Goal: Participate in discussion: Engage in conversation with other users on a specific topic

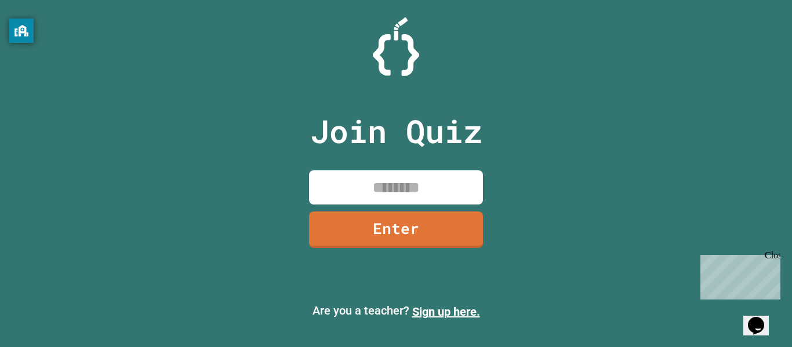
click at [400, 177] on input at bounding box center [396, 187] width 174 height 34
type input "*"
type input "********"
click at [361, 239] on link "Enter" at bounding box center [395, 229] width 177 height 38
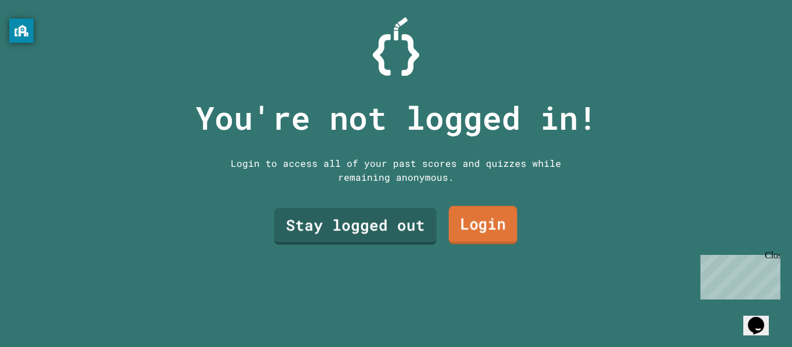
click at [451, 230] on link "Login" at bounding box center [482, 225] width 68 height 38
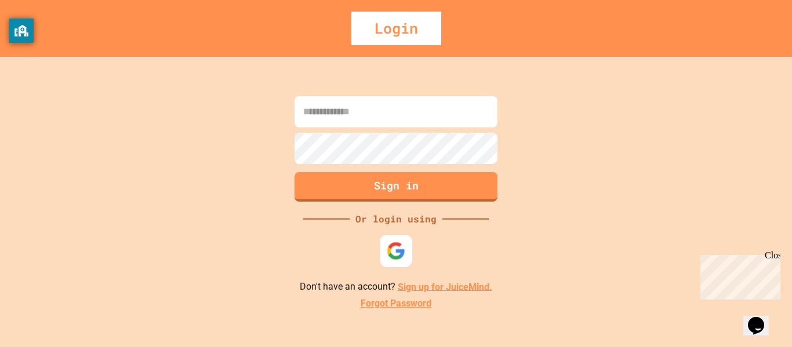
click at [393, 261] on div at bounding box center [396, 251] width 32 height 32
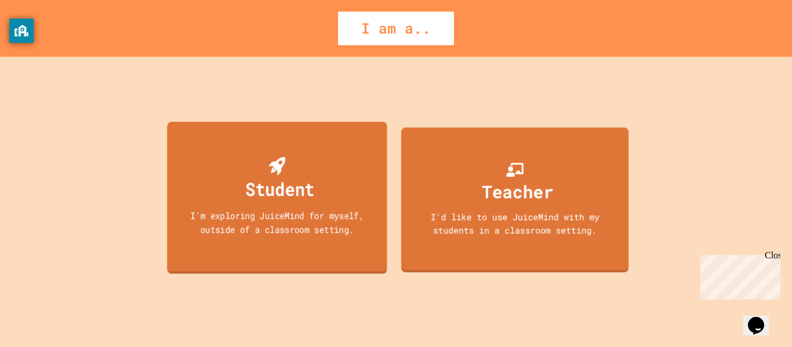
click at [371, 198] on div "Student I'm exploring JuiceMind for myself, outside of a classroom setting." at bounding box center [277, 198] width 220 height 152
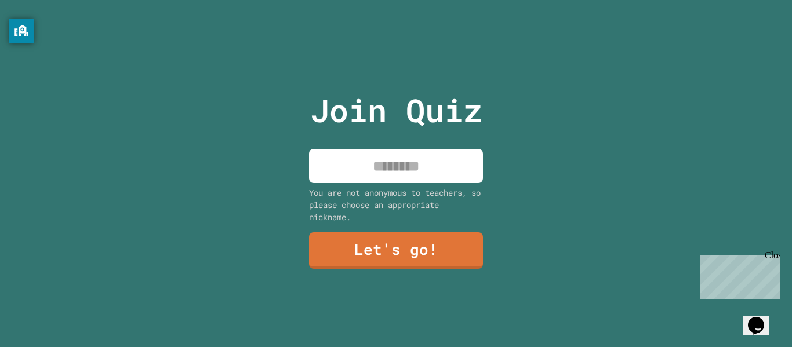
click at [398, 162] on input at bounding box center [396, 166] width 174 height 34
type input "****"
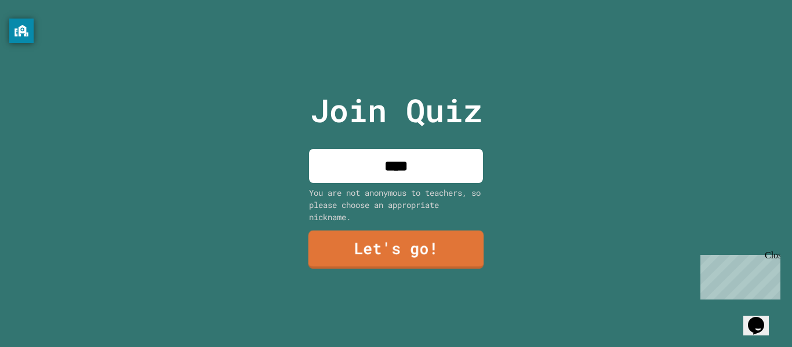
click at [399, 240] on link "Let's go!" at bounding box center [396, 250] width 176 height 38
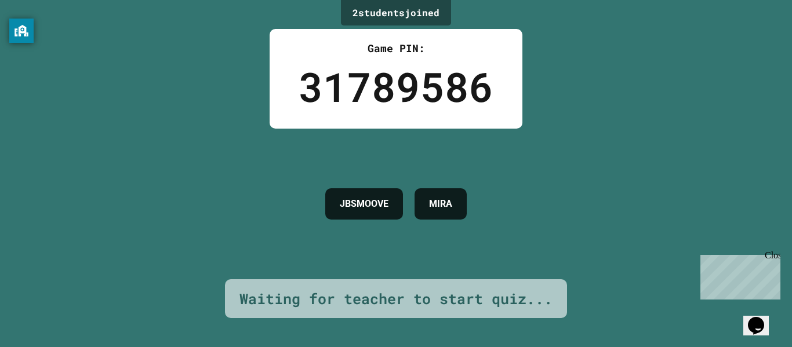
click at [382, 200] on h4 "JBSMOOVE" at bounding box center [364, 204] width 49 height 14
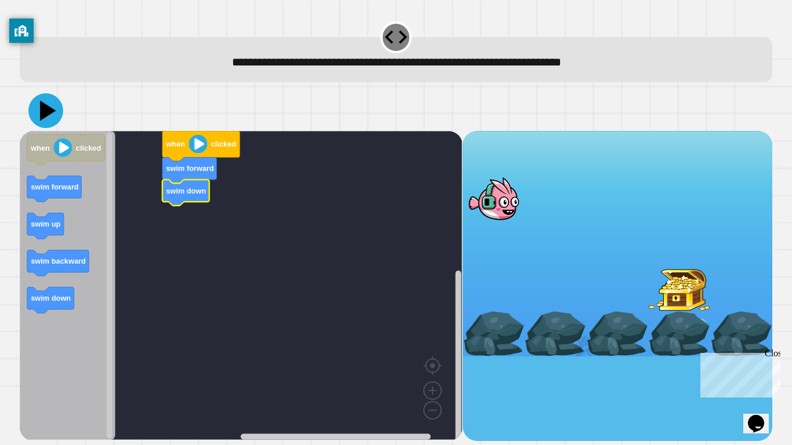
click at [52, 119] on icon at bounding box center [45, 110] width 35 height 35
click at [36, 115] on icon at bounding box center [45, 110] width 35 height 35
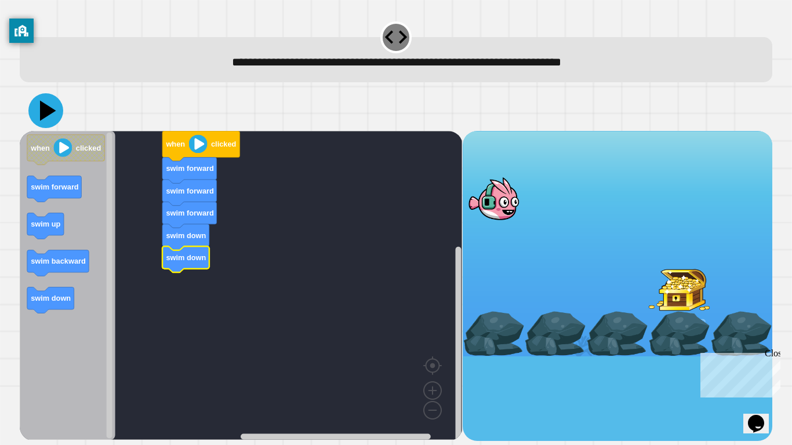
click at [57, 110] on icon at bounding box center [45, 110] width 35 height 35
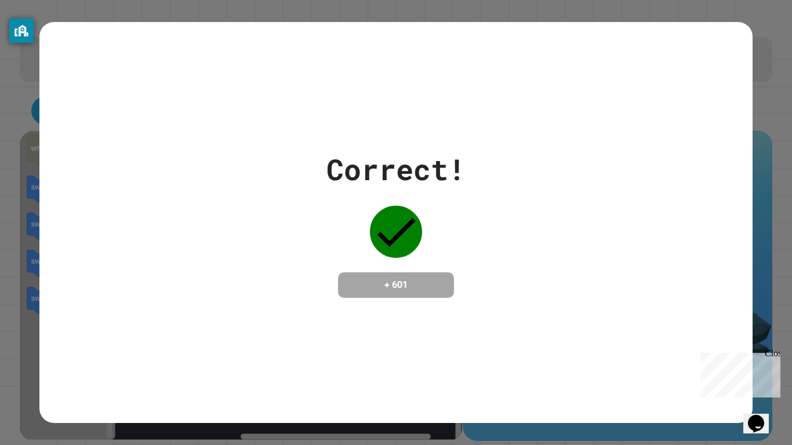
click at [298, 149] on div "Correct! + 601" at bounding box center [395, 223] width 712 height 150
click at [422, 308] on div "Correct! + 601" at bounding box center [395, 222] width 712 height 400
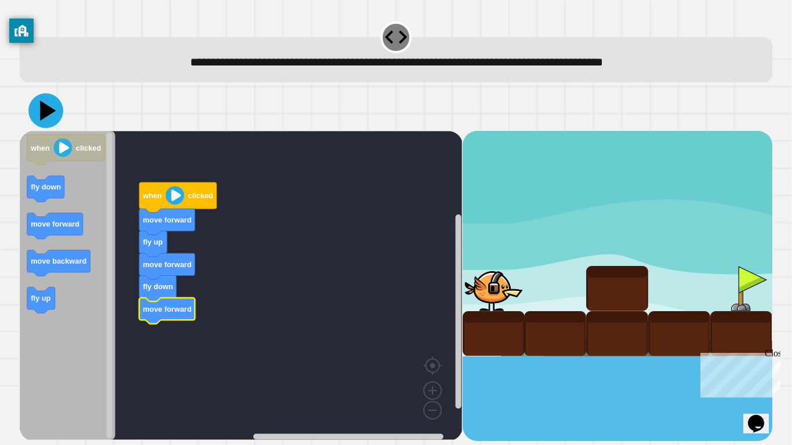
click at [45, 119] on icon at bounding box center [45, 110] width 35 height 35
click at [159, 268] on text "move forward" at bounding box center [167, 264] width 49 height 9
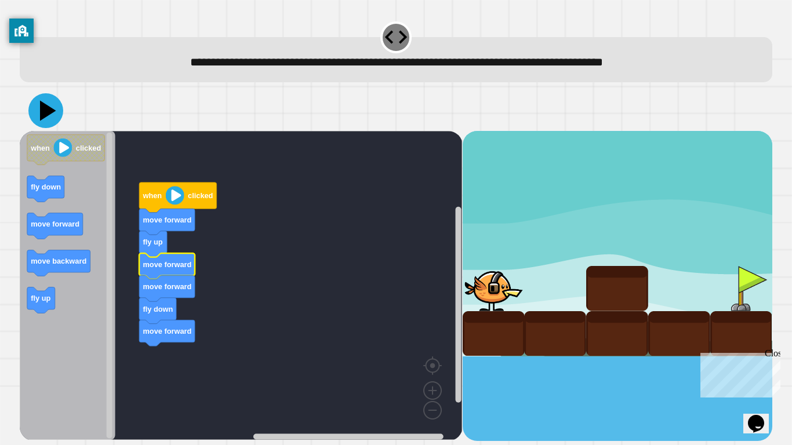
click at [49, 107] on icon at bounding box center [45, 110] width 35 height 35
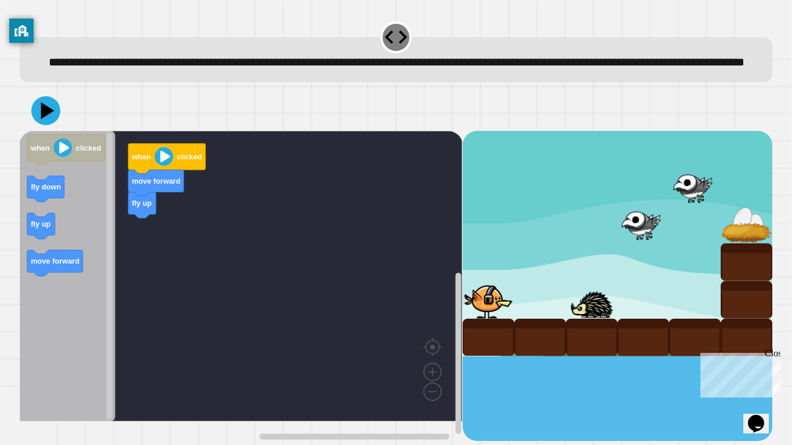
click at [160, 166] on image "Blockly Workspace" at bounding box center [164, 156] width 19 height 19
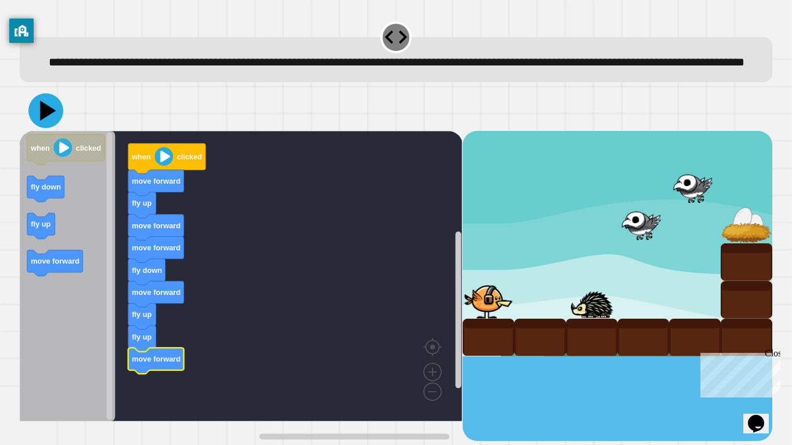
click at [54, 128] on icon at bounding box center [45, 110] width 35 height 35
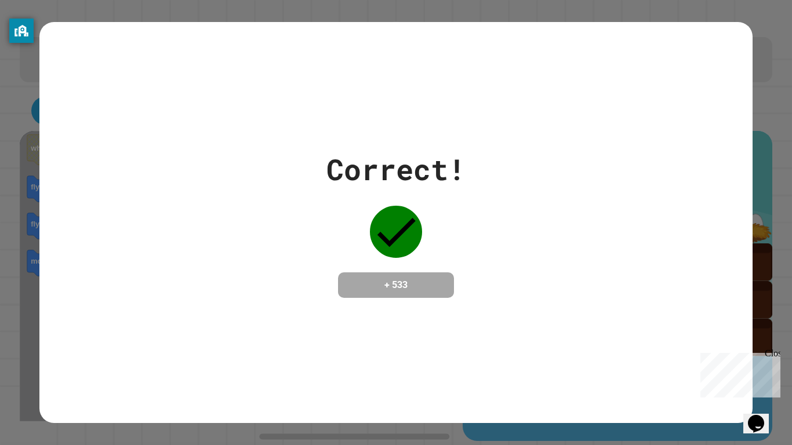
click at [167, 104] on div "Correct! + 533" at bounding box center [395, 222] width 712 height 400
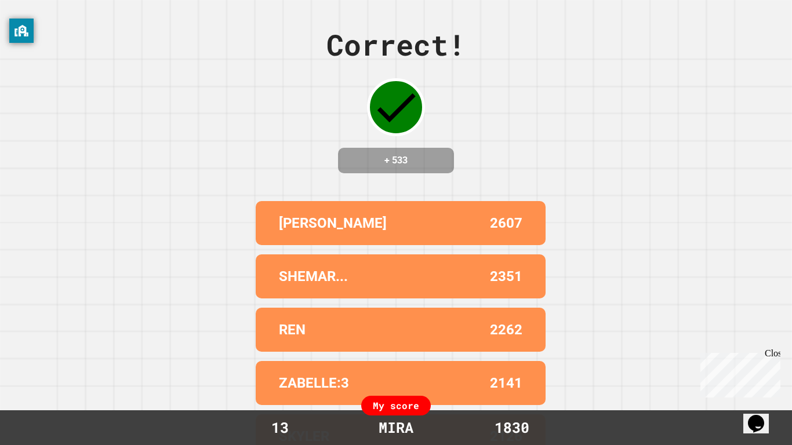
click at [417, 234] on div "2607" at bounding box center [461, 223] width 122 height 21
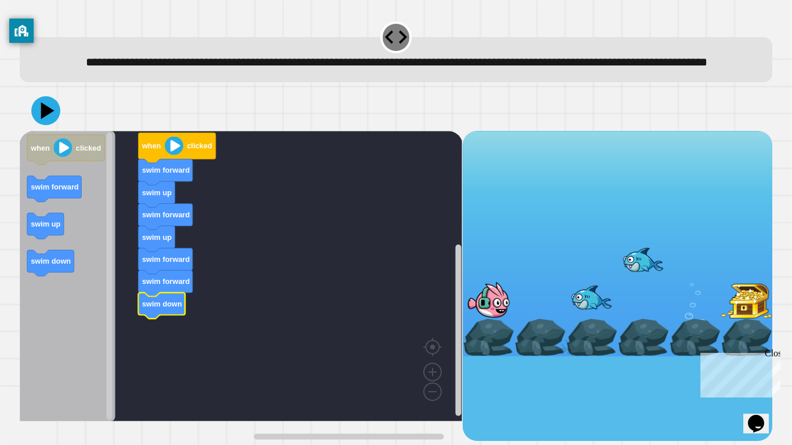
click at [105, 309] on div "when clicked swim forward swim up swim forward swim up swim forward swim forwar…" at bounding box center [241, 286] width 442 height 310
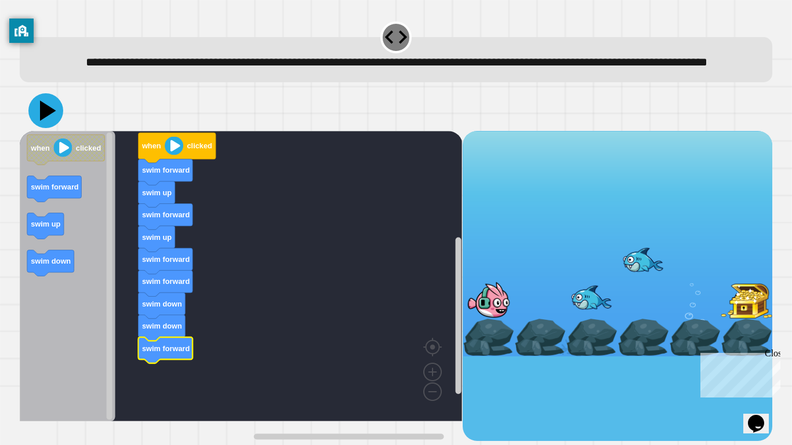
click at [42, 121] on icon at bounding box center [48, 111] width 16 height 20
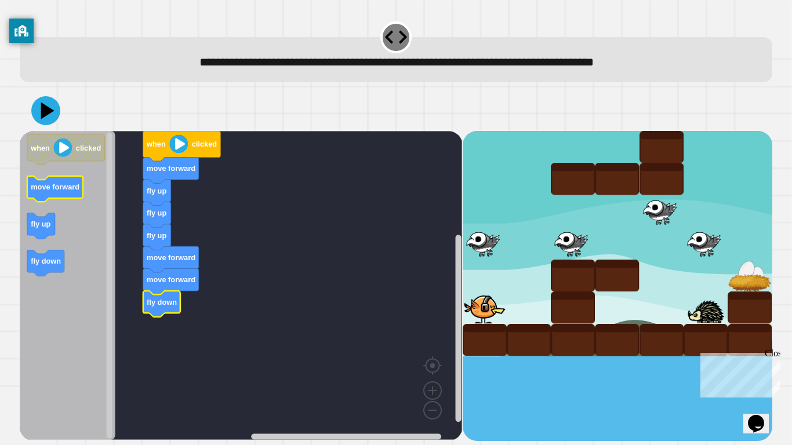
click at [48, 191] on icon "when clicked move forward fly up fly down" at bounding box center [68, 285] width 96 height 309
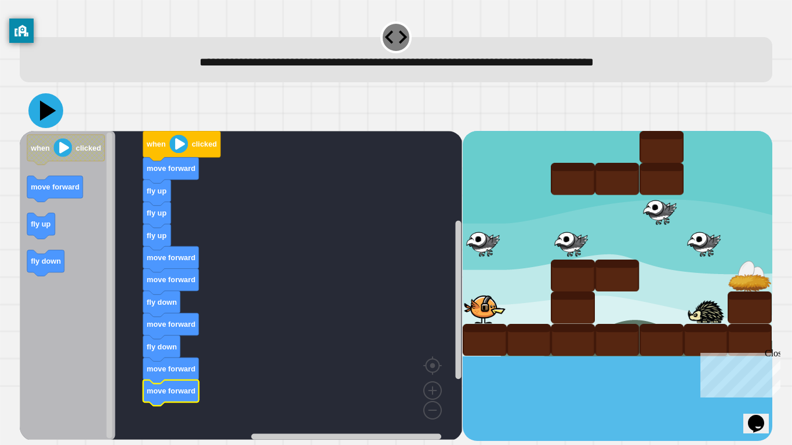
click at [54, 108] on icon at bounding box center [45, 110] width 35 height 35
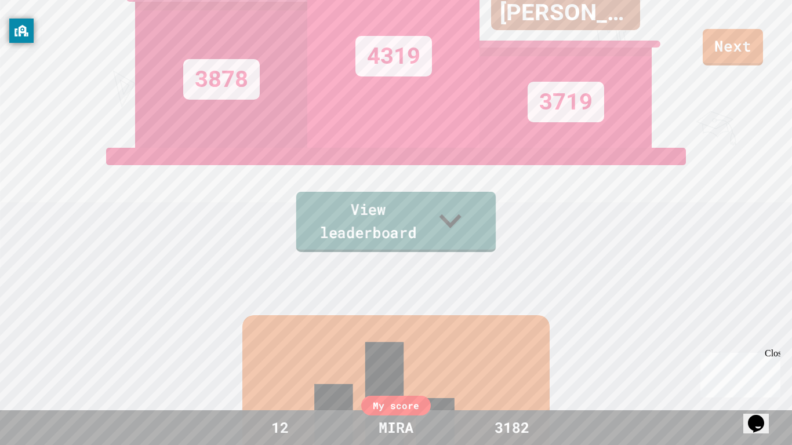
click at [447, 220] on link "View leaderboard" at bounding box center [395, 222] width 199 height 60
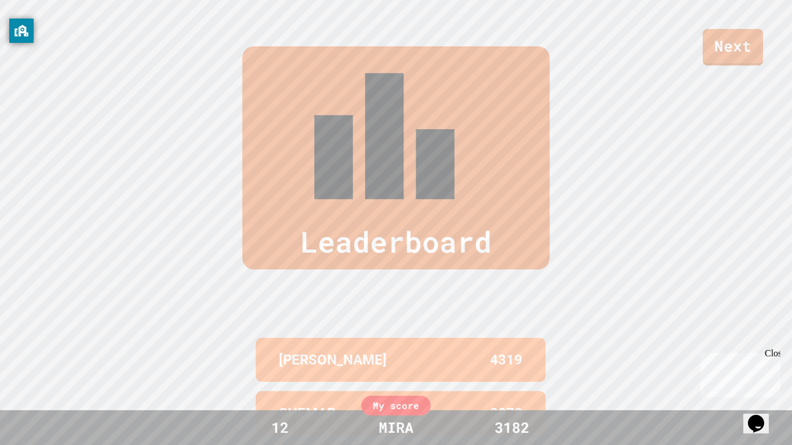
scroll to position [478, 0]
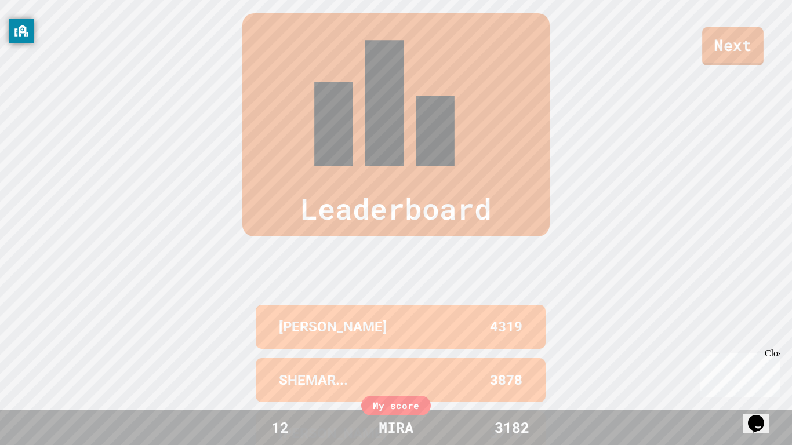
click at [724, 42] on link "Next" at bounding box center [732, 46] width 61 height 38
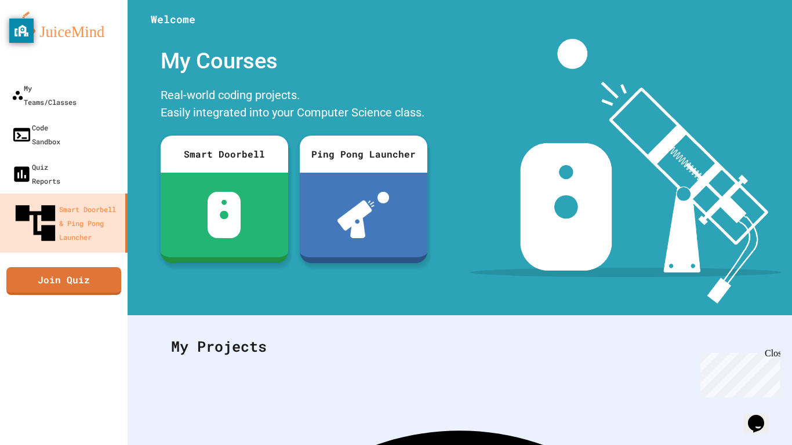
click at [56, 38] on img at bounding box center [64, 27] width 104 height 30
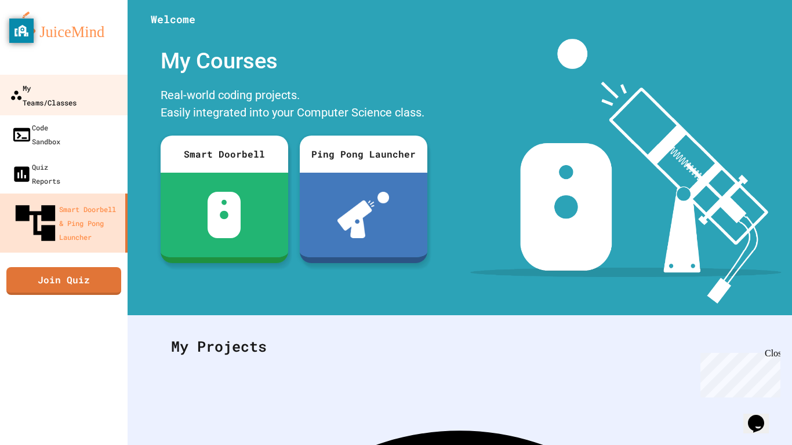
click at [76, 89] on div "My Teams/Classes" at bounding box center [43, 95] width 67 height 28
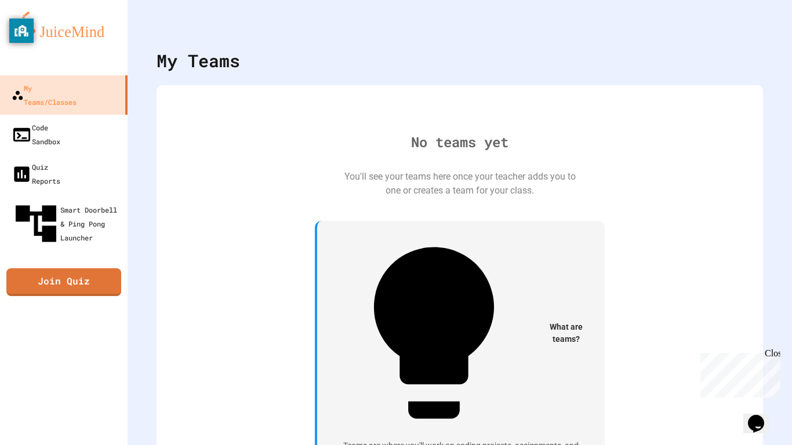
click at [67, 294] on div "My Teams/Classes Code Sandbox Quiz Reports Smart Doorbell & Ping Pong Launcher …" at bounding box center [63, 222] width 127 height 445
click at [461, 127] on icon at bounding box center [467, 121] width 12 height 12
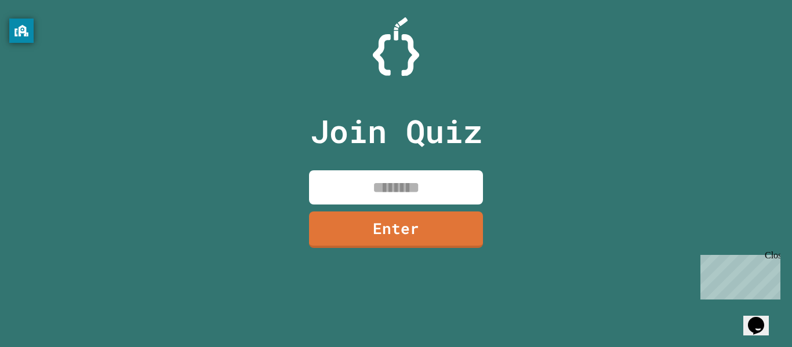
click at [436, 171] on input at bounding box center [396, 187] width 174 height 34
type input "********"
click at [466, 227] on link "Enter" at bounding box center [396, 229] width 176 height 38
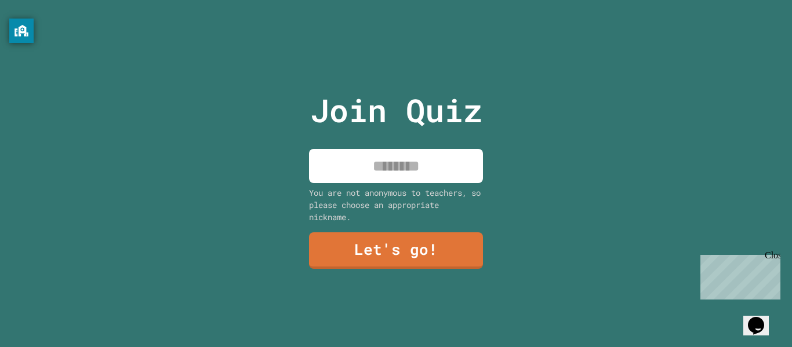
click at [427, 172] on input at bounding box center [396, 166] width 174 height 34
type input "*"
type input "****"
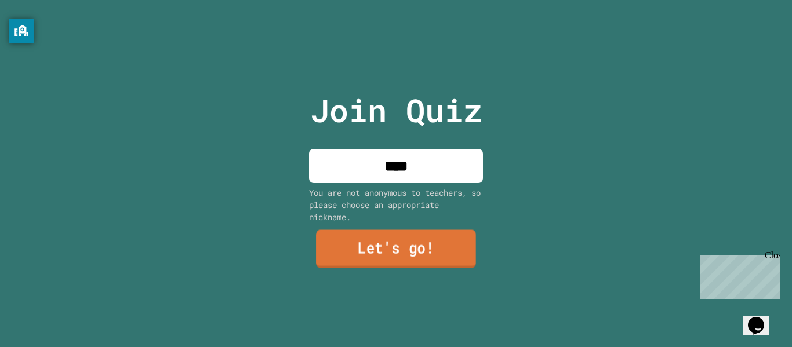
click at [417, 251] on link "Let's go!" at bounding box center [396, 249] width 160 height 38
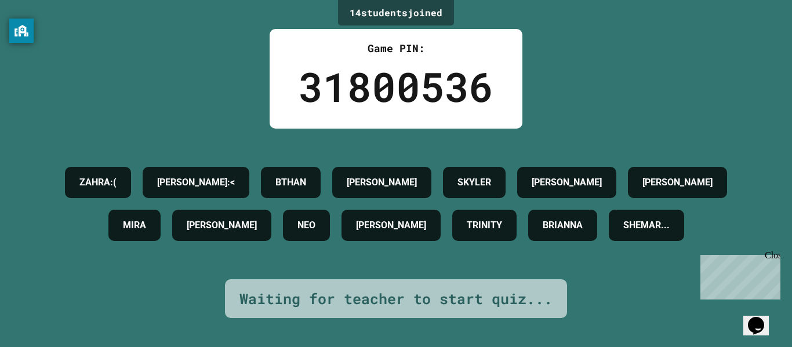
click at [623, 232] on h4 "SHEMAR..." at bounding box center [646, 225] width 46 height 14
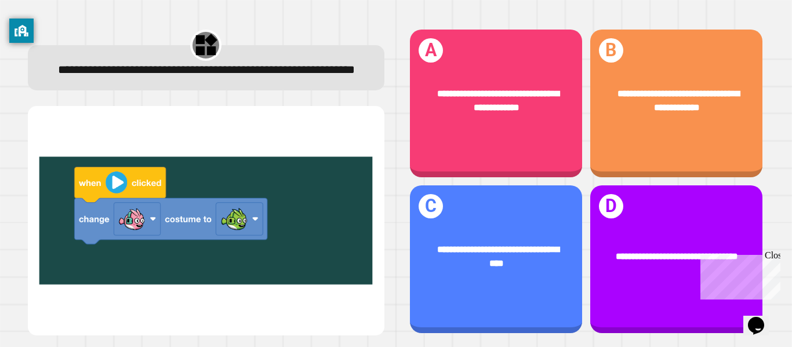
click at [153, 228] on img at bounding box center [205, 221] width 333 height 200
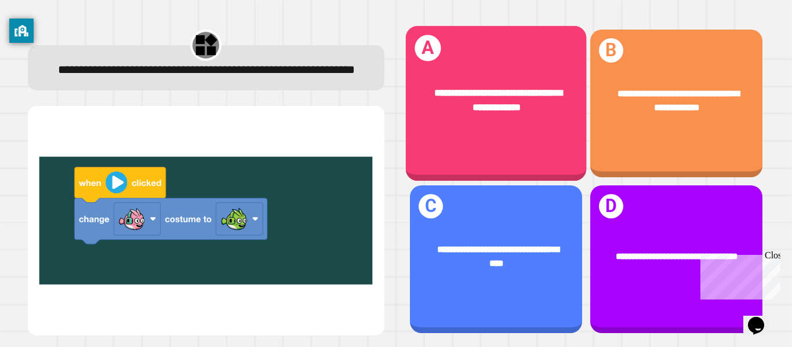
click at [518, 134] on div "**********" at bounding box center [495, 100] width 181 height 68
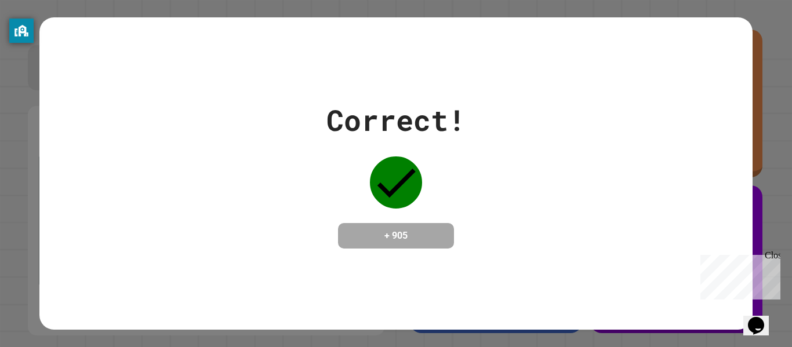
click at [502, 154] on div "Correct! + 905" at bounding box center [395, 174] width 712 height 150
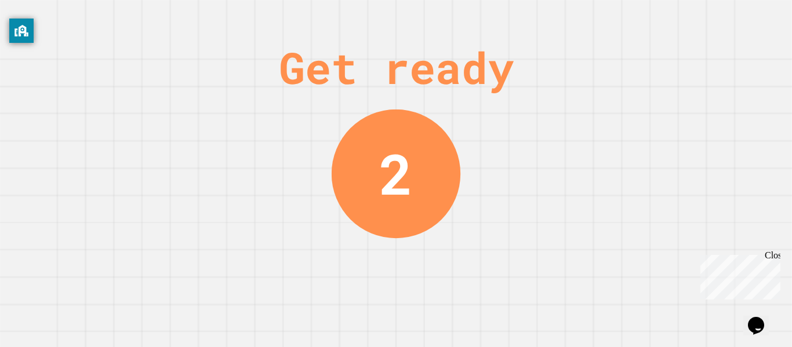
click at [502, 154] on div "Get ready 2" at bounding box center [396, 173] width 792 height 347
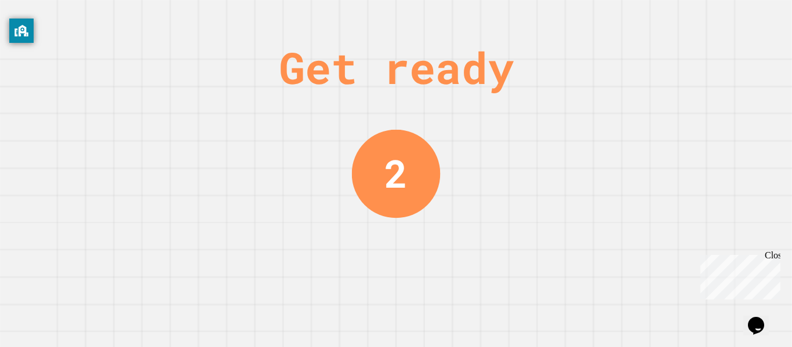
click at [502, 154] on div "Get ready 2" at bounding box center [396, 173] width 792 height 347
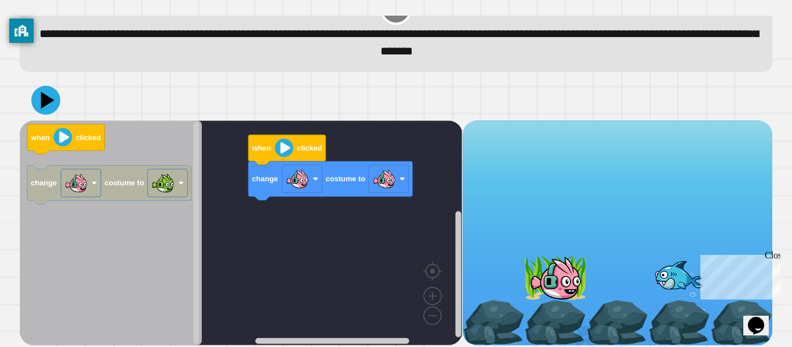
scroll to position [32, 0]
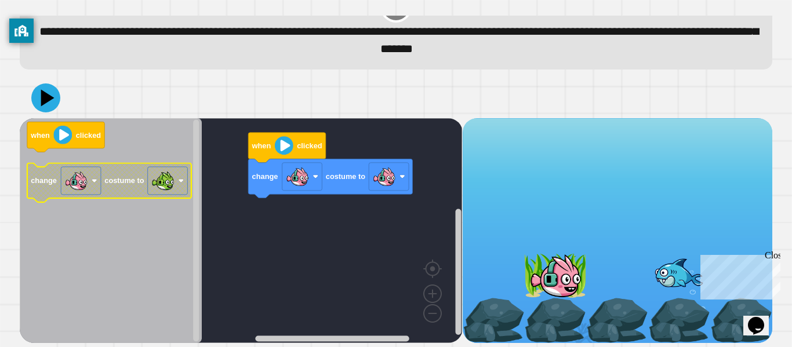
click at [90, 183] on rect "Blockly Workspace" at bounding box center [81, 181] width 40 height 28
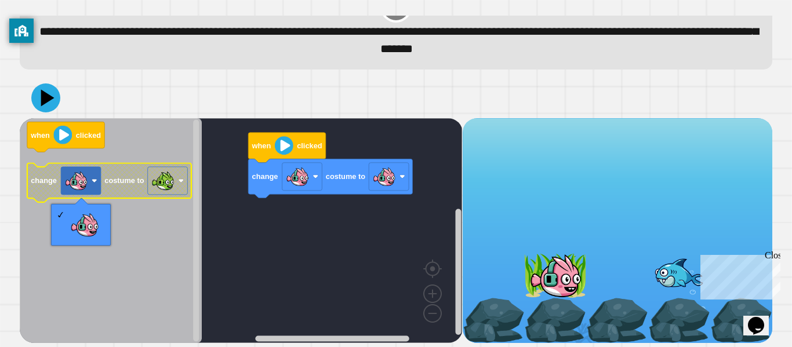
click at [159, 172] on image "Blockly Workspace" at bounding box center [162, 180] width 23 height 23
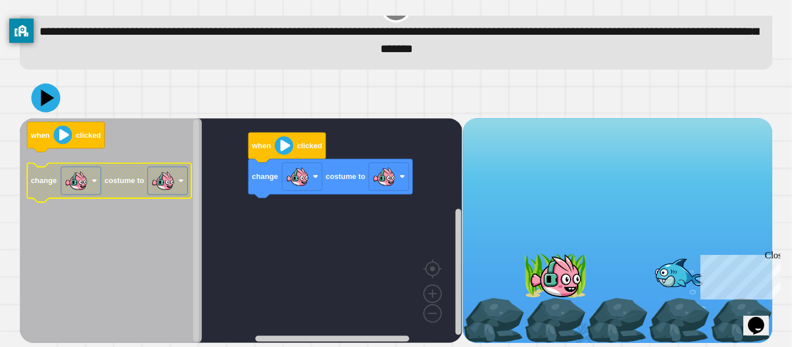
click at [93, 189] on rect "Blockly Workspace" at bounding box center [81, 181] width 40 height 28
click at [87, 173] on rect "Blockly Workspace" at bounding box center [81, 181] width 40 height 28
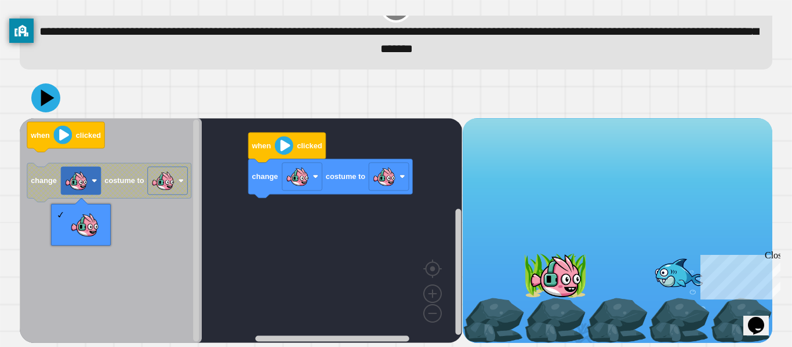
click at [139, 210] on icon "Blockly Workspace" at bounding box center [111, 230] width 182 height 225
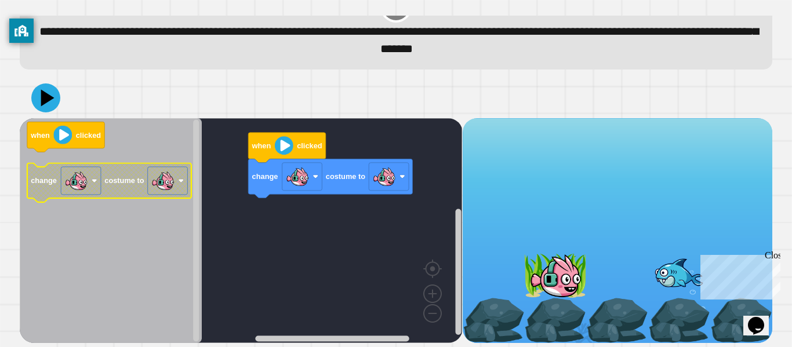
click at [159, 183] on image "Blockly Workspace" at bounding box center [162, 180] width 23 height 23
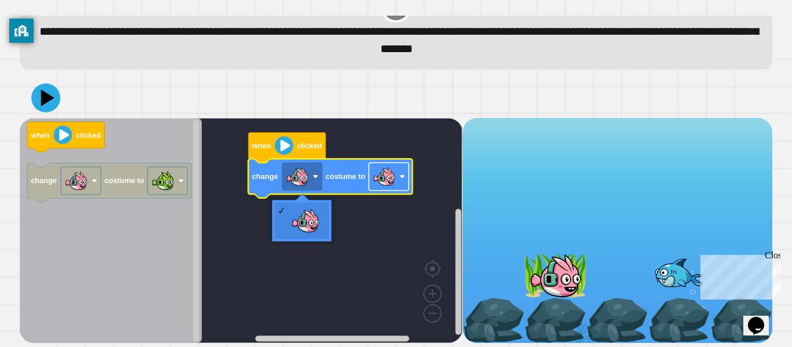
click at [385, 180] on image "Blockly Workspace" at bounding box center [384, 176] width 23 height 23
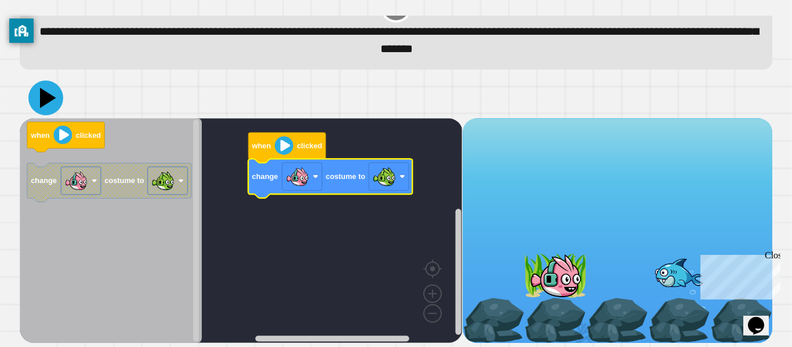
click at [47, 90] on icon at bounding box center [45, 98] width 35 height 35
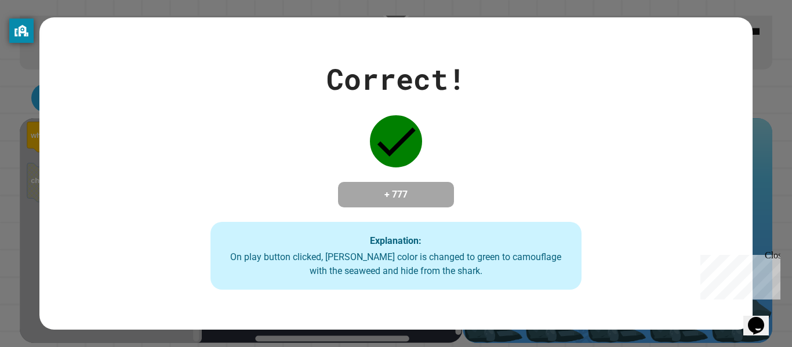
click at [375, 167] on div "Correct! + 777 Explanation: On play button clicked, Finley's color is changed t…" at bounding box center [395, 173] width 529 height 233
